Goal: Task Accomplishment & Management: Complete application form

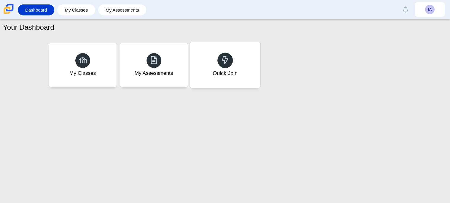
click at [234, 74] on div "Quick Join" at bounding box center [224, 73] width 25 height 8
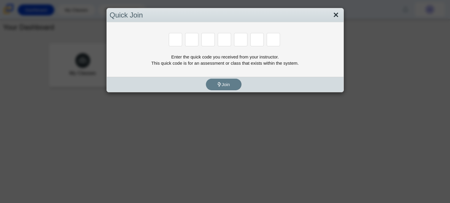
click at [337, 14] on link "Close" at bounding box center [335, 15] width 9 height 10
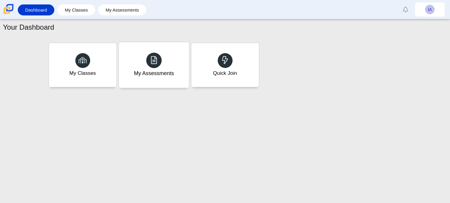
click at [160, 60] on div at bounding box center [153, 59] width 15 height 15
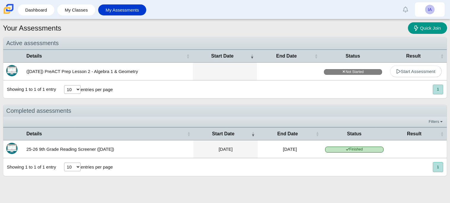
click at [299, 67] on td at bounding box center [289, 72] width 64 height 18
click at [408, 74] on link "Start Assessment" at bounding box center [416, 72] width 52 height 12
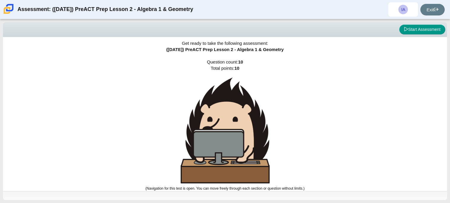
scroll to position [3, 0]
click at [419, 29] on button "Start Assessment" at bounding box center [422, 30] width 46 height 10
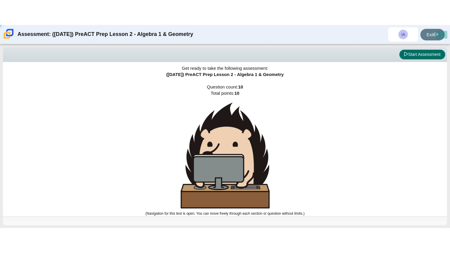
scroll to position [0, 0]
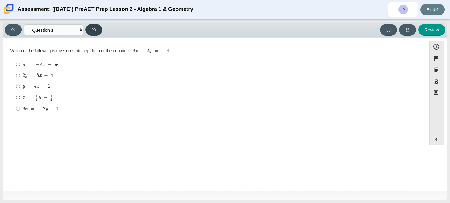
click at [92, 30] on icon at bounding box center [94, 30] width 4 height 4
select select "ed62e223-81bd-4cbf-ab48-ab975844bd1f"
click at [20, 61] on label "8 3 8 thirds" at bounding box center [215, 65] width 406 height 12
click at [20, 61] on input "8 3 8 thirds" at bounding box center [18, 65] width 4 height 12
radio input "true"
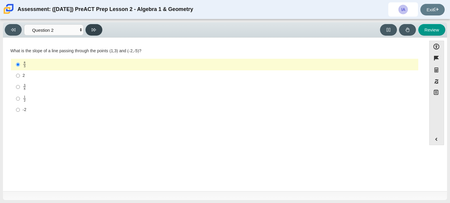
click at [99, 29] on button at bounding box center [93, 30] width 17 height 12
select select "97f4f5fa-a52e-4fed-af51-565bfcdf47cb"
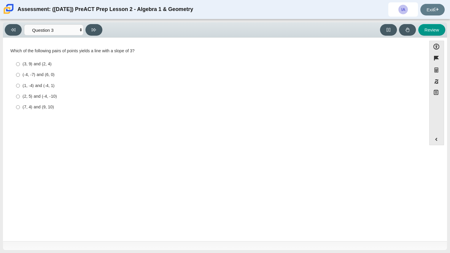
click at [25, 106] on div "(7, 4) and (9, 10)" at bounding box center [219, 107] width 393 height 6
click at [20, 106] on input "(7, 4) and (9, 10) (7, 4) and (9, 10)" at bounding box center [18, 107] width 4 height 11
radio input "true"
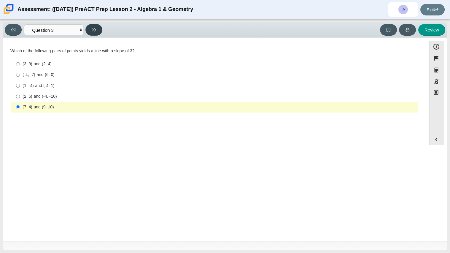
click at [97, 30] on button at bounding box center [93, 30] width 17 height 12
select select "89427bb7-e313-4f00-988f-8b8255897029"
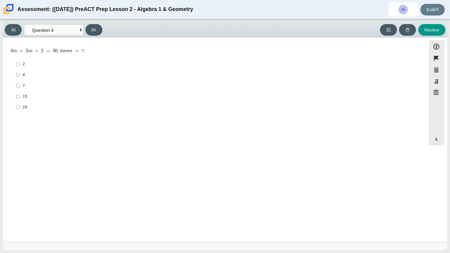
click at [22, 84] on label "7 7" at bounding box center [215, 85] width 406 height 11
click at [20, 84] on input "7 7" at bounding box center [18, 85] width 4 height 11
radio input "true"
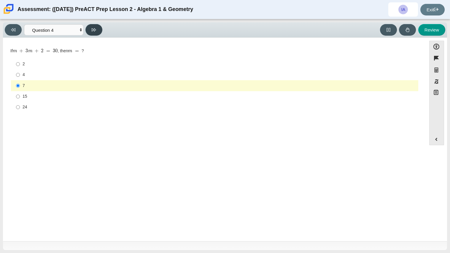
click at [98, 29] on button at bounding box center [93, 30] width 17 height 12
select select "489dcffd-4e6a-49cf-a9d6-ad1d4a911a4e"
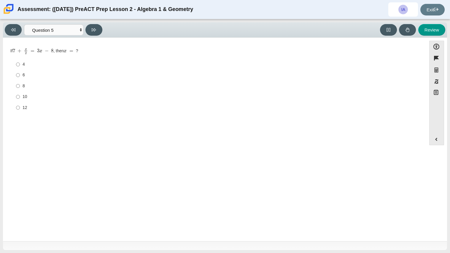
click at [47, 46] on mjx-container "7 + x 2 = 3 x − 8" at bounding box center [33, 50] width 41 height 11
drag, startPoint x: 7, startPoint y: 50, endPoint x: 84, endPoint y: 50, distance: 76.8
click at [84, 50] on div "Question If 7 + x 2 = 3 x − 8 , then x = ? Responses 4 4 6 6 8 8 10 10 12 12" at bounding box center [214, 82] width 417 height 71
click at [84, 50] on div "If 7 + x 2 = 3 x − 8 , then x = ?" at bounding box center [214, 51] width 408 height 6
drag, startPoint x: 6, startPoint y: 49, endPoint x: 87, endPoint y: 51, distance: 81.5
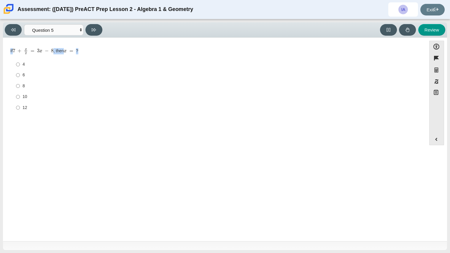
click at [87, 51] on div "Question If 7 + x 2 = 3 x − 8 , then x = ? Responses 4 4 6 6 8 8 10 10 12 12" at bounding box center [214, 82] width 417 height 71
click at [87, 51] on div "If 7 + x 2 = 3 x − 8 , then x = ?" at bounding box center [214, 51] width 408 height 6
click at [21, 75] on label "6 6" at bounding box center [215, 75] width 406 height 11
click at [20, 75] on input "6 6" at bounding box center [18, 75] width 4 height 11
radio input "true"
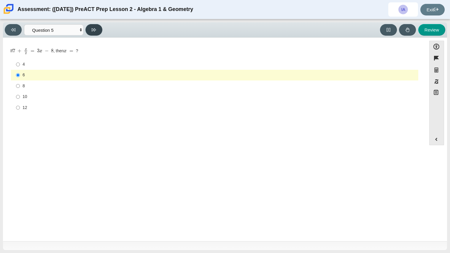
click at [92, 29] on icon at bounding box center [94, 30] width 4 height 4
select select "210571de-36a6-4d8e-a361-ceff8ef801dc"
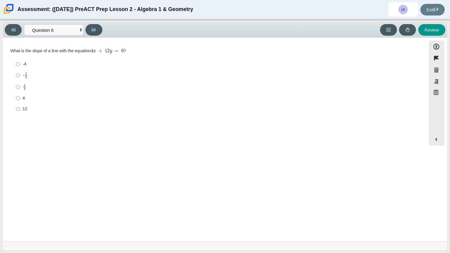
click at [24, 86] on mjx-dtable "Assessment items" at bounding box center [25, 88] width 2 height 4
click at [20, 86] on input "1 3 1 third" at bounding box center [18, 87] width 4 height 12
radio input "true"
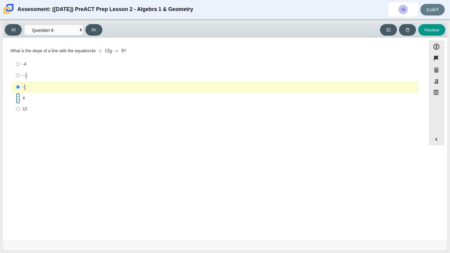
click at [19, 101] on input "4 4" at bounding box center [18, 98] width 4 height 11
radio input "true"
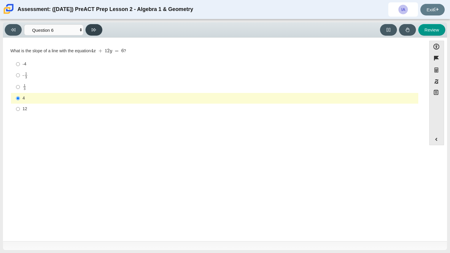
click at [92, 30] on icon at bounding box center [94, 30] width 4 height 4
select select "ec95ace6-bebc-42b8-9428-40567494d4da"
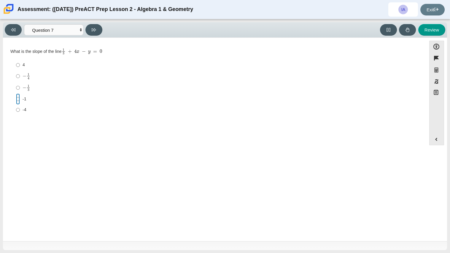
click at [18, 99] on input "-1 -1" at bounding box center [18, 98] width 4 height 11
radio input "true"
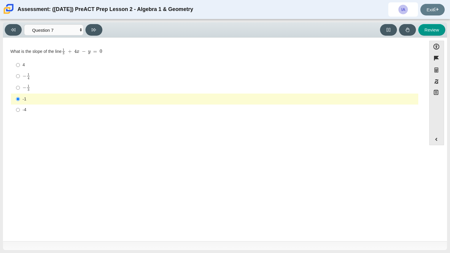
click at [23, 107] on div "-4" at bounding box center [219, 110] width 393 height 6
click at [20, 107] on input "-4 -4" at bounding box center [18, 109] width 4 height 11
radio input "true"
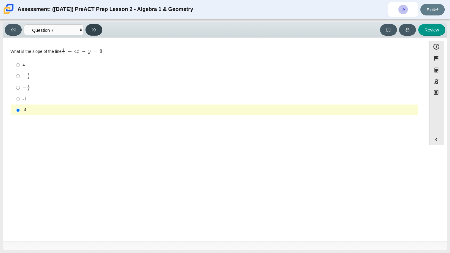
click at [93, 29] on icon at bounding box center [94, 29] width 4 height 3
select select "ce81fe10-bf29-4b5e-8bd7-4f47f2fed4d8"
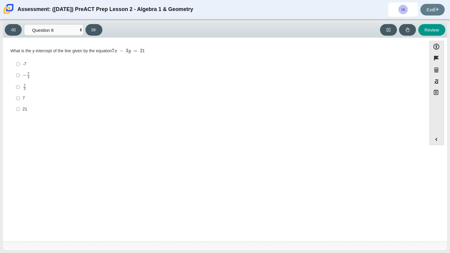
click at [21, 84] on label "7 3 7 thirds" at bounding box center [215, 87] width 406 height 12
click at [20, 84] on input "7 3 7 thirds" at bounding box center [18, 87] width 4 height 12
radio input "true"
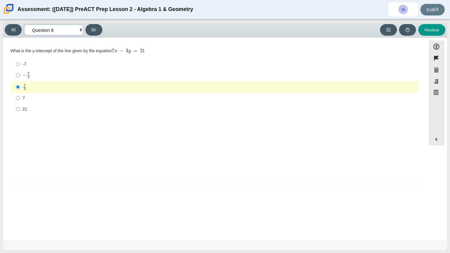
click at [82, 32] on select "Questions Question 1 Question 2 Question 3 Question 4 Question 5 Question 6 Que…" at bounding box center [53, 29] width 59 height 11
click at [93, 30] on icon at bounding box center [94, 30] width 4 height 4
select select "14773eaf-2ca1-47ae-afe7-a624a56f34b3"
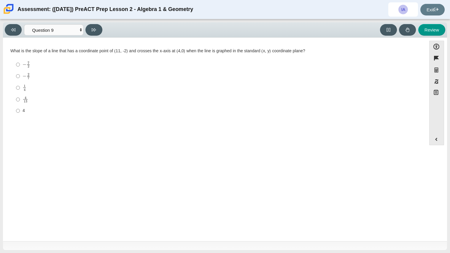
click at [23, 76] on mjx-c "Assessment items" at bounding box center [25, 75] width 4 height 3
click at [20, 76] on input "− 2 7 negative 2 sevenths" at bounding box center [18, 76] width 4 height 12
radio input "true"
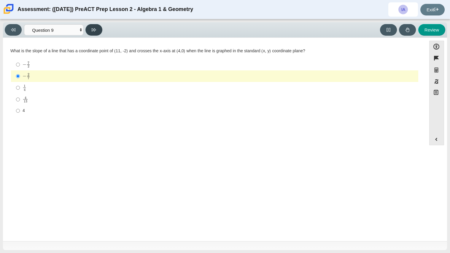
click at [92, 32] on button at bounding box center [93, 30] width 17 height 12
select select "96b71634-eacb-4f7e-8aef-411727d9bcba"
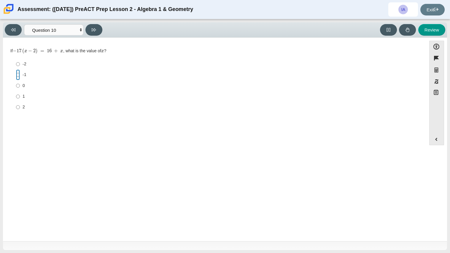
click at [19, 74] on input "-1 -1" at bounding box center [18, 74] width 4 height 11
radio input "true"
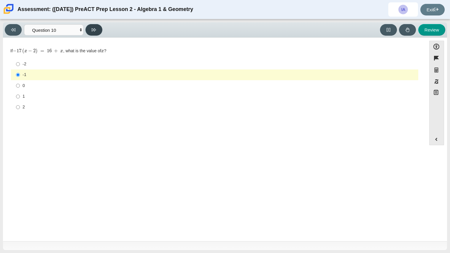
click at [96, 26] on button at bounding box center [93, 30] width 17 height 12
select select "review"
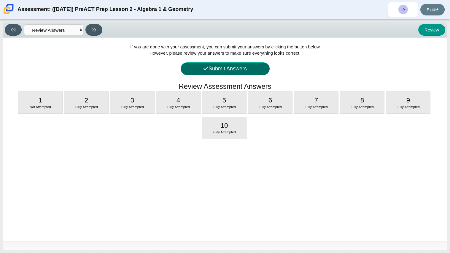
click at [218, 70] on button "Submit Answers" at bounding box center [225, 68] width 89 height 13
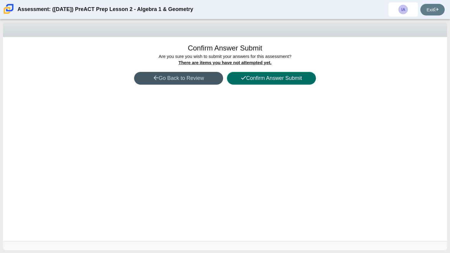
click at [263, 78] on button "Confirm Answer Submit" at bounding box center [271, 78] width 89 height 13
